Goal: Task Accomplishment & Management: Complete application form

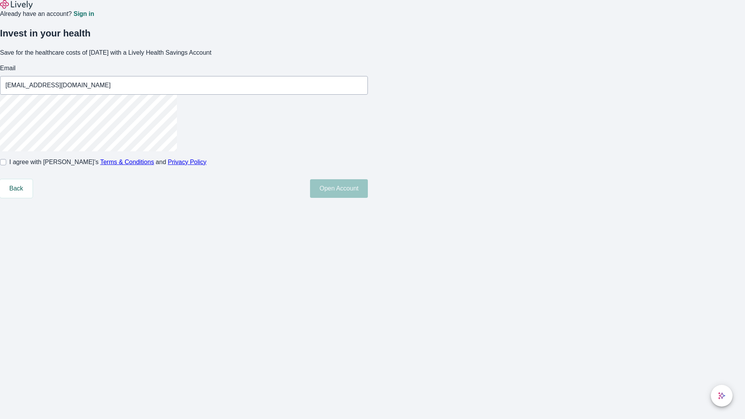
click at [6, 165] on input "I agree with Lively’s Terms & Conditions and Privacy Policy" at bounding box center [3, 162] width 6 height 6
checkbox input "true"
click at [368, 198] on button "Open Account" at bounding box center [339, 188] width 58 height 19
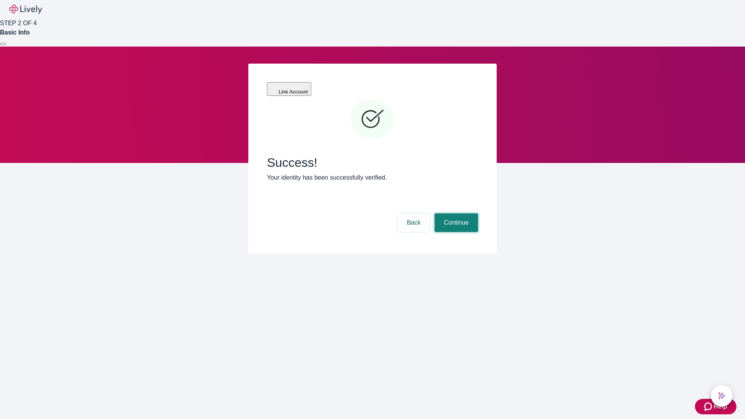
click at [455, 213] on button "Continue" at bounding box center [455, 222] width 43 height 19
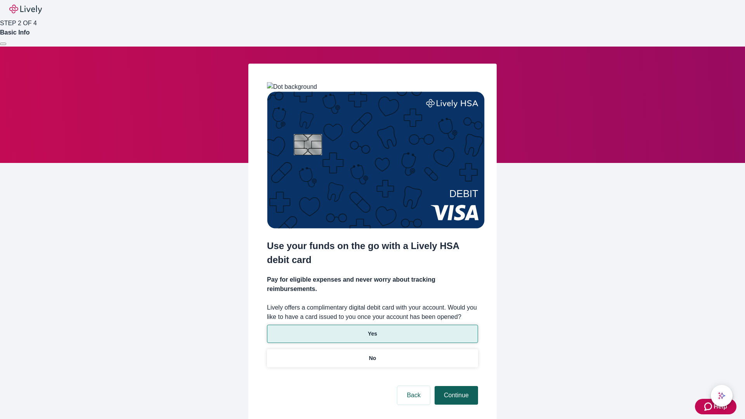
click at [372, 330] on p "Yes" at bounding box center [372, 334] width 9 height 8
click at [455, 386] on button "Continue" at bounding box center [455, 395] width 43 height 19
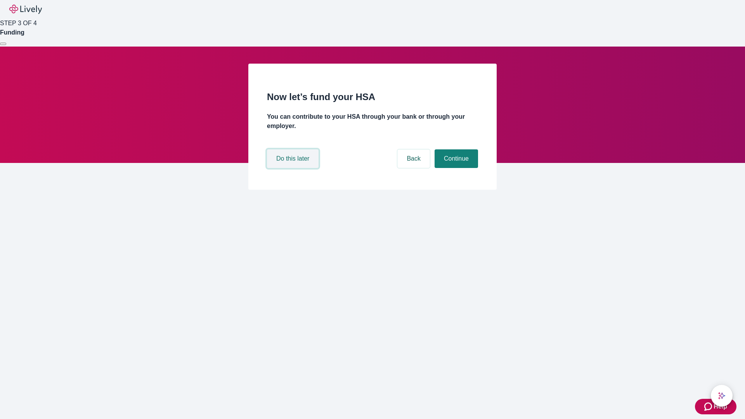
click at [294, 168] on button "Do this later" at bounding box center [293, 158] width 52 height 19
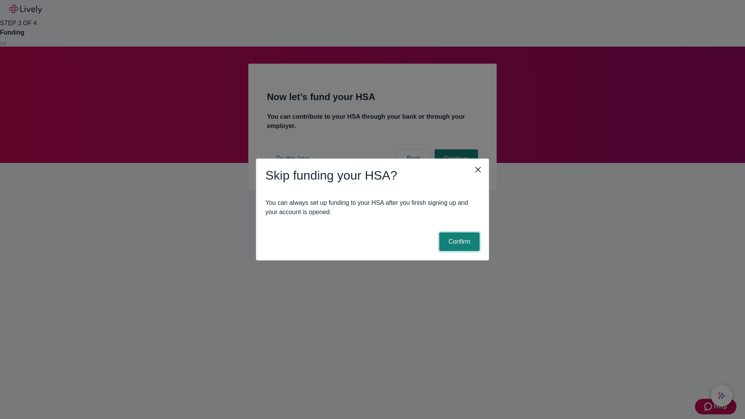
click at [458, 242] on button "Confirm" at bounding box center [459, 241] width 40 height 19
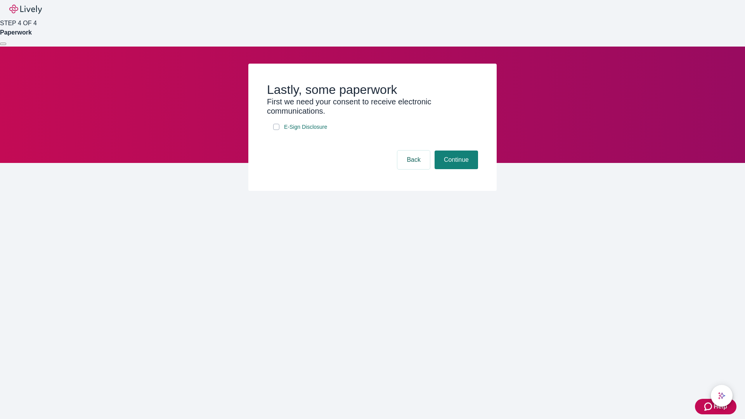
click at [276, 130] on input "E-Sign Disclosure" at bounding box center [276, 127] width 6 height 6
checkbox input "true"
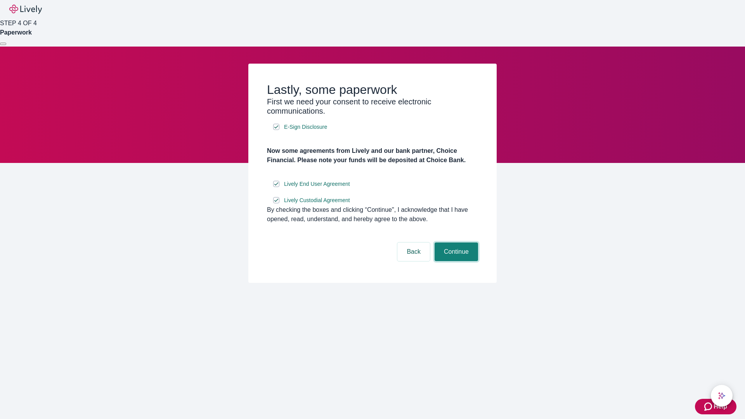
click at [455, 261] on button "Continue" at bounding box center [455, 251] width 43 height 19
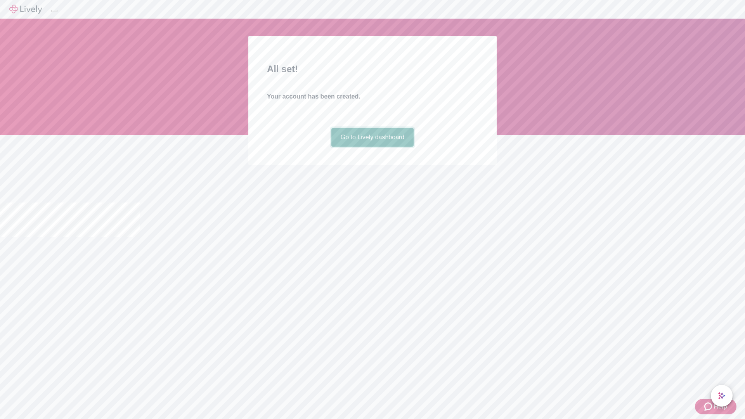
click at [372, 147] on link "Go to Lively dashboard" at bounding box center [372, 137] width 83 height 19
